Goal: Task Accomplishment & Management: Manage account settings

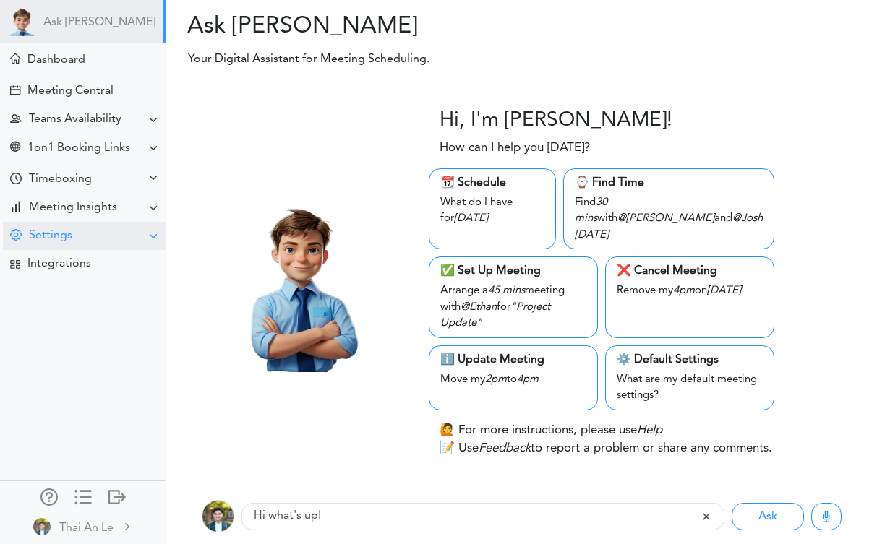
click at [147, 236] on div at bounding box center [153, 237] width 12 height 12
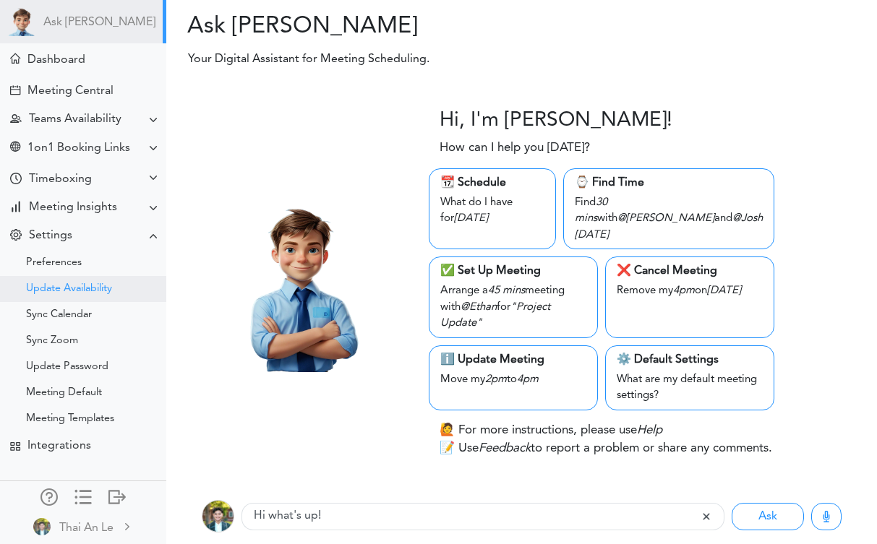
click at [100, 296] on div "Update Availability" at bounding box center [83, 289] width 166 height 26
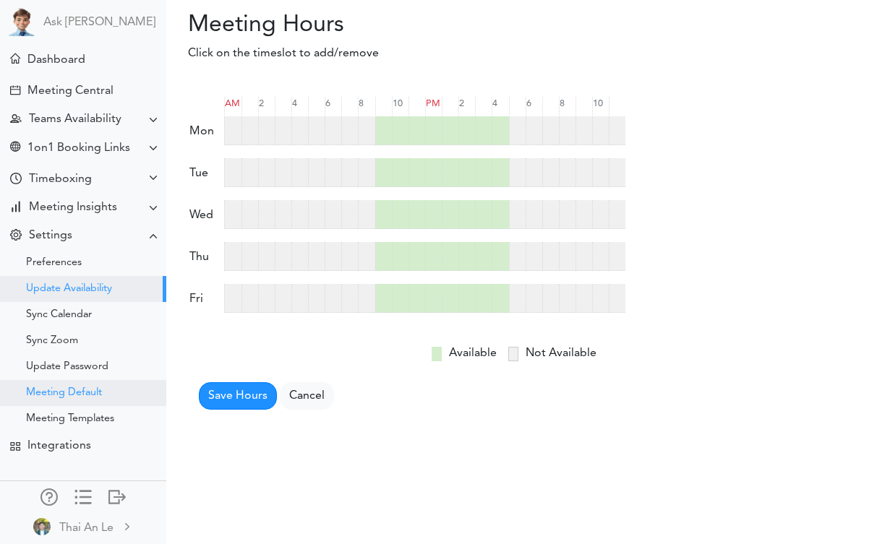
click at [82, 386] on div "Meeting Default" at bounding box center [83, 393] width 166 height 26
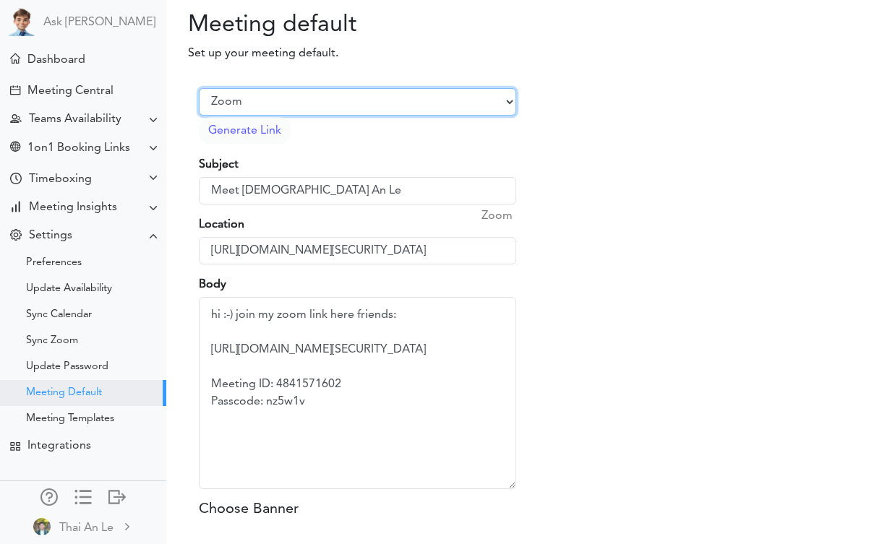
click at [300, 105] on select "Select Provider Zoom Google Meet Microsoft Team Other" at bounding box center [357, 101] width 317 height 27
select select "2"
click at [199, 88] on select "Select Provider Zoom Google Meet Microsoft Team Other" at bounding box center [357, 101] width 317 height 27
type input "https://meet.google.com/sny-iiau-gnw"
type textarea "Meeting Link: https://meet.google.com/sny-iiau-gnw"
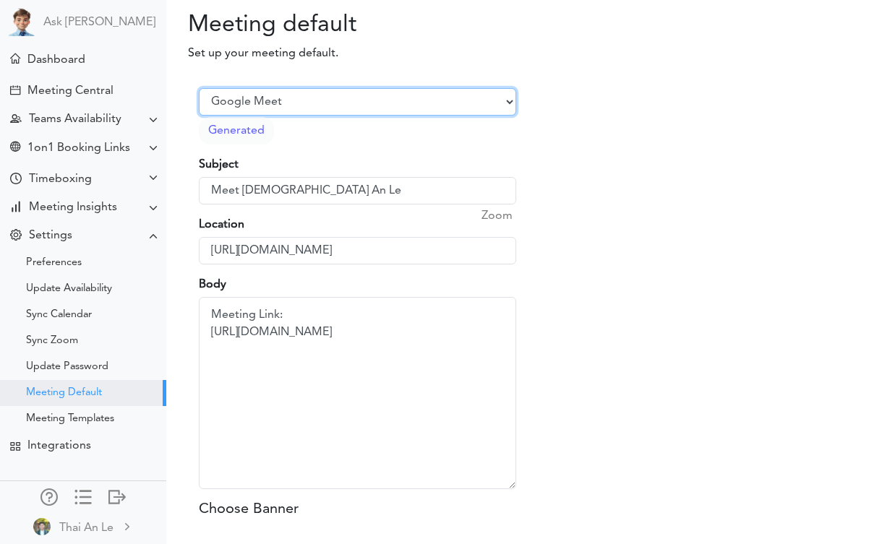
click at [291, 106] on select "Select Provider Zoom Google Meet Microsoft Team Other" at bounding box center [357, 101] width 317 height 27
select select "1"
click at [199, 88] on select "Select Provider Zoom Google Meet Microsoft Team Other" at bounding box center [357, 101] width 317 height 27
type input "https://us05web.zoom.us/j/4841571602?pwd=CCf1UQSjp0aMr24YsaP0U3JcOpsswl.1"
type textarea "Join Zoom Meeting https://us05web.zoom.us/j/4841571602?pwd=CCf1UQSjp0aMr24YsaP0…"
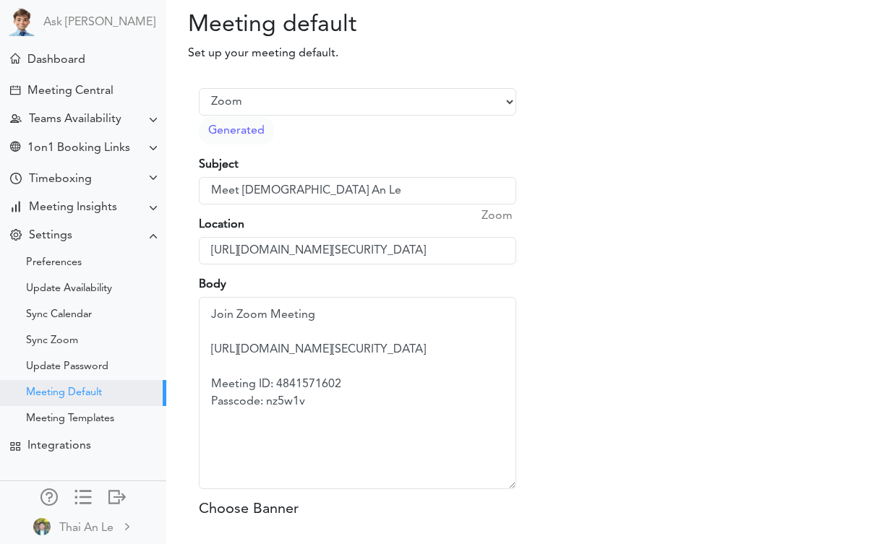
click at [353, 132] on div "Select Provider Zoom Google Meet Microsoft Team Other Generated" at bounding box center [357, 116] width 317 height 56
click at [51, 344] on div "Sync Zoom" at bounding box center [52, 341] width 52 height 7
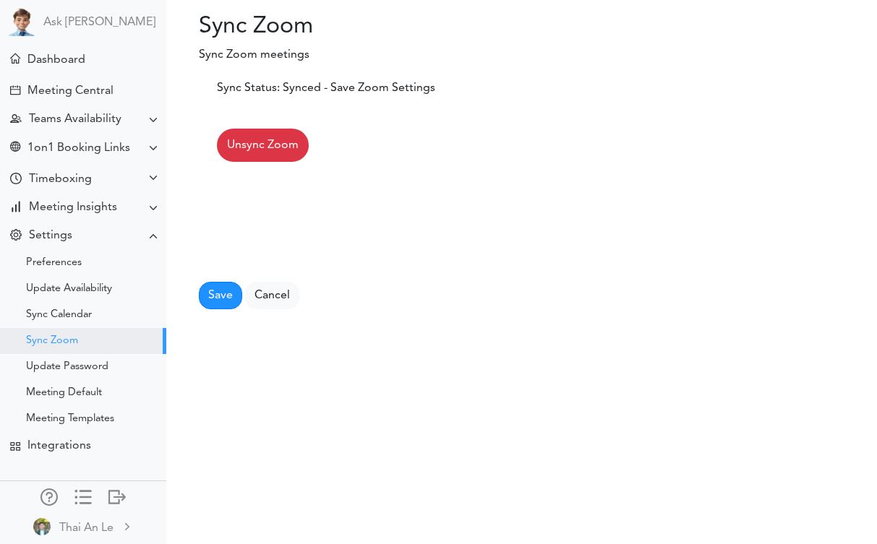
click at [265, 139] on span "Unsync Zoom" at bounding box center [263, 145] width 72 height 17
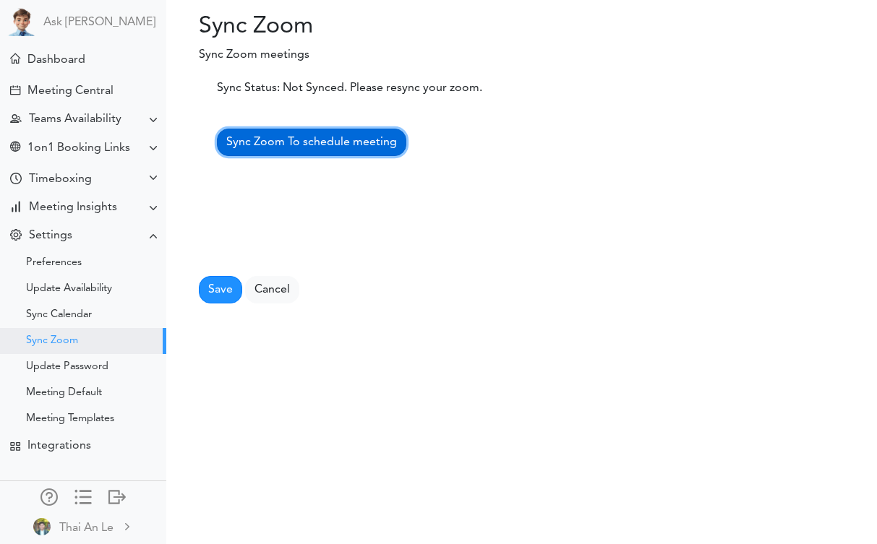
click at [296, 148] on link "Sync Zoom To schedule meeting" at bounding box center [311, 142] width 189 height 27
